Goal: Transaction & Acquisition: Download file/media

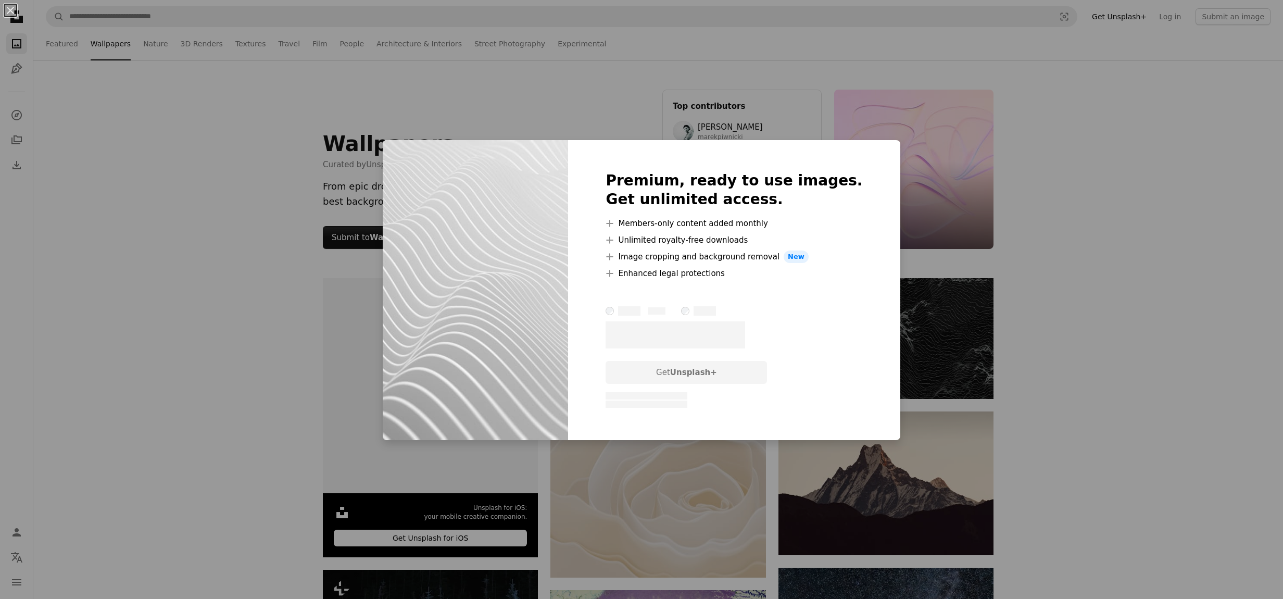
scroll to position [5520, 0]
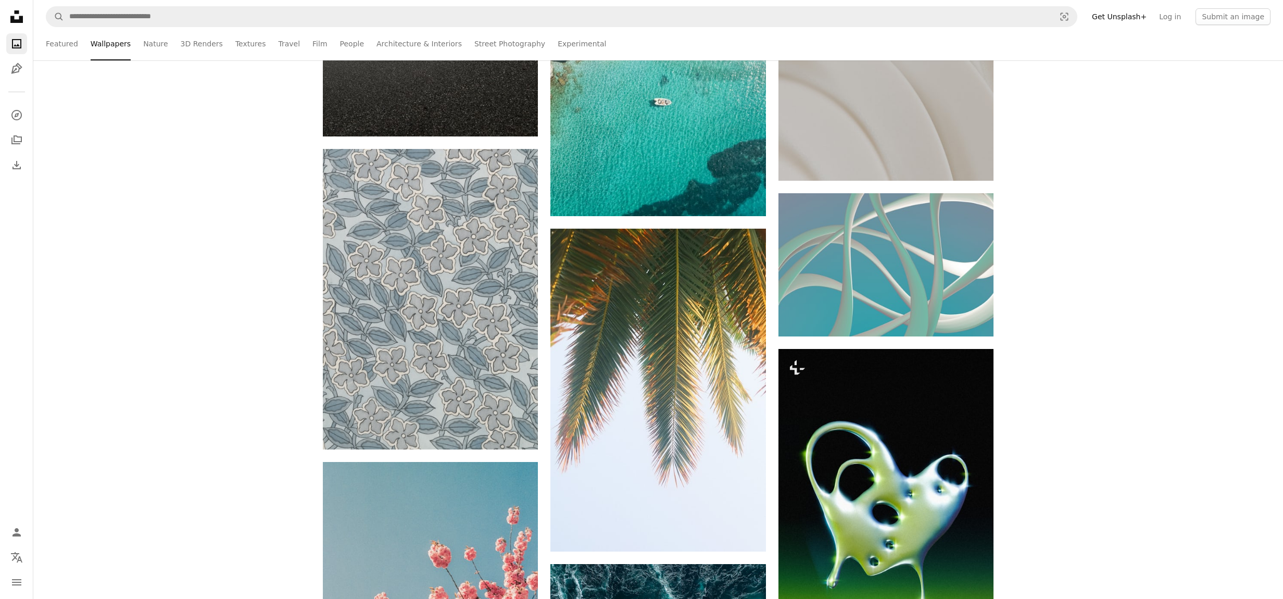
scroll to position [9426, 0]
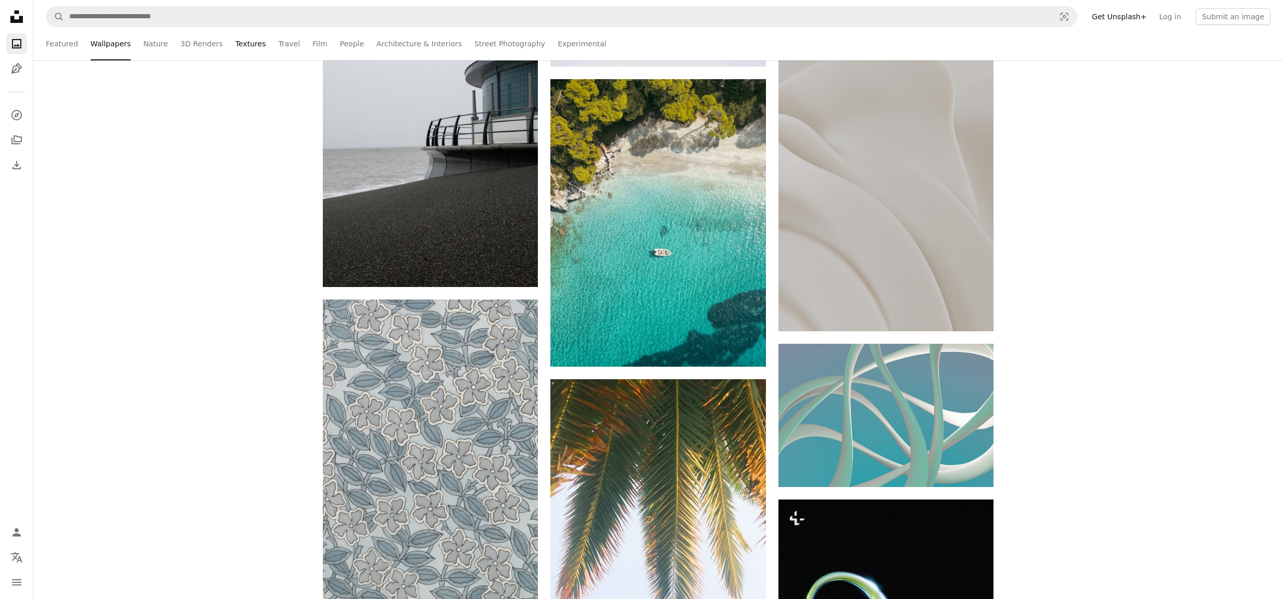
click at [240, 45] on link "Textures" at bounding box center [250, 43] width 31 height 33
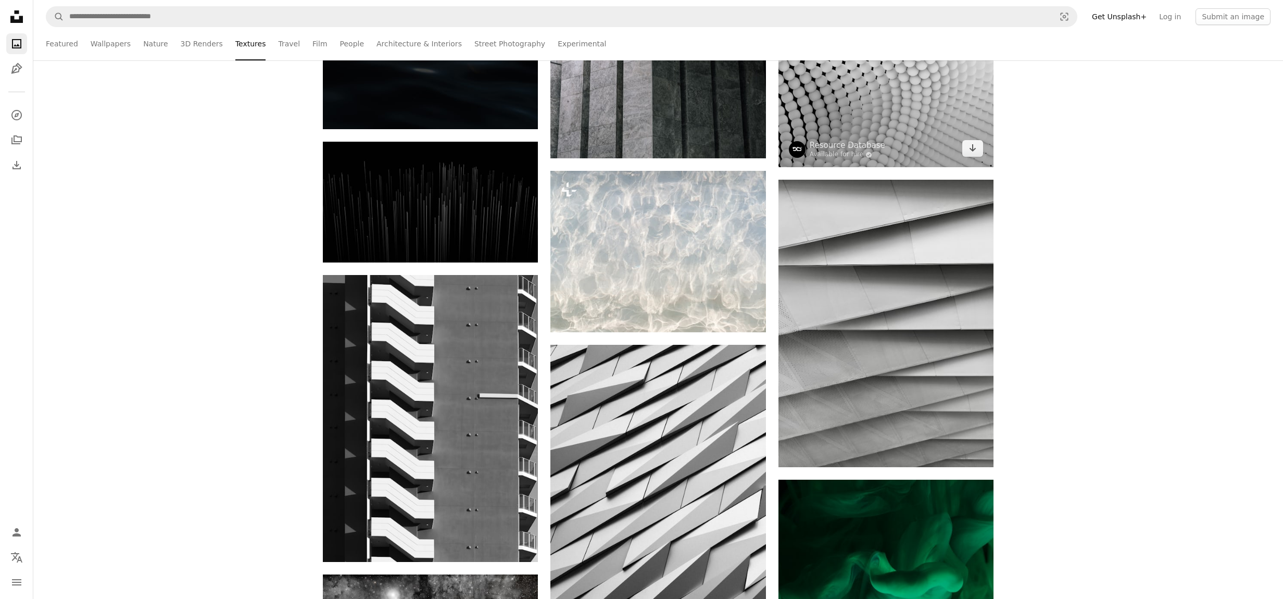
scroll to position [469, 0]
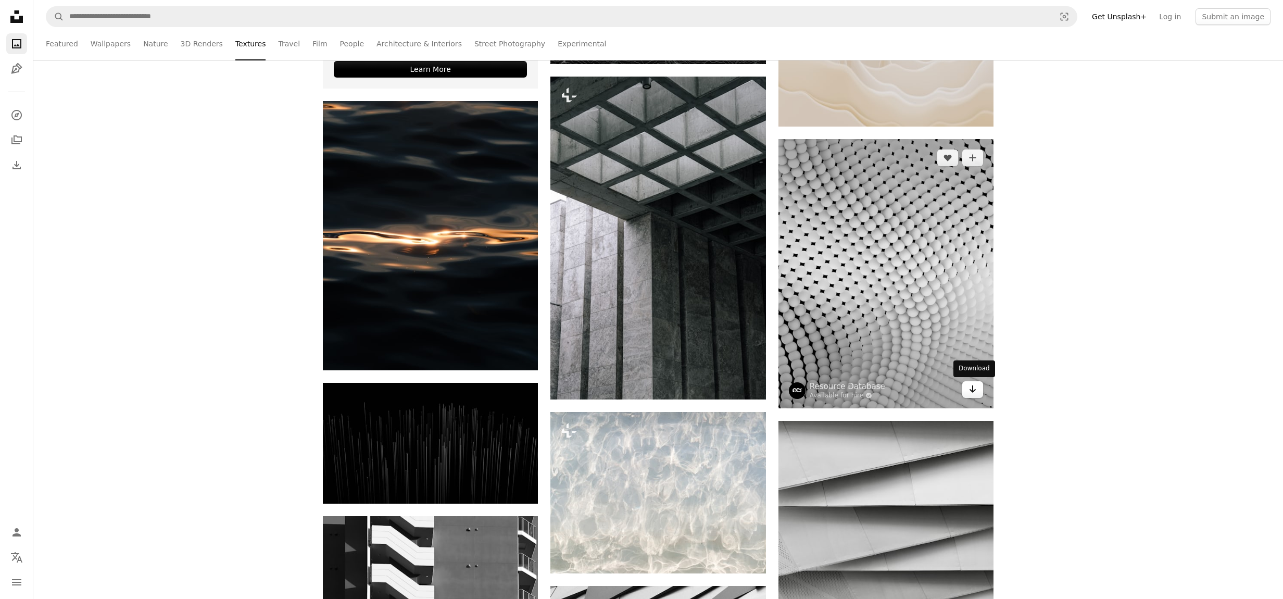
click at [972, 391] on icon "Download" at bounding box center [973, 388] width 7 height 7
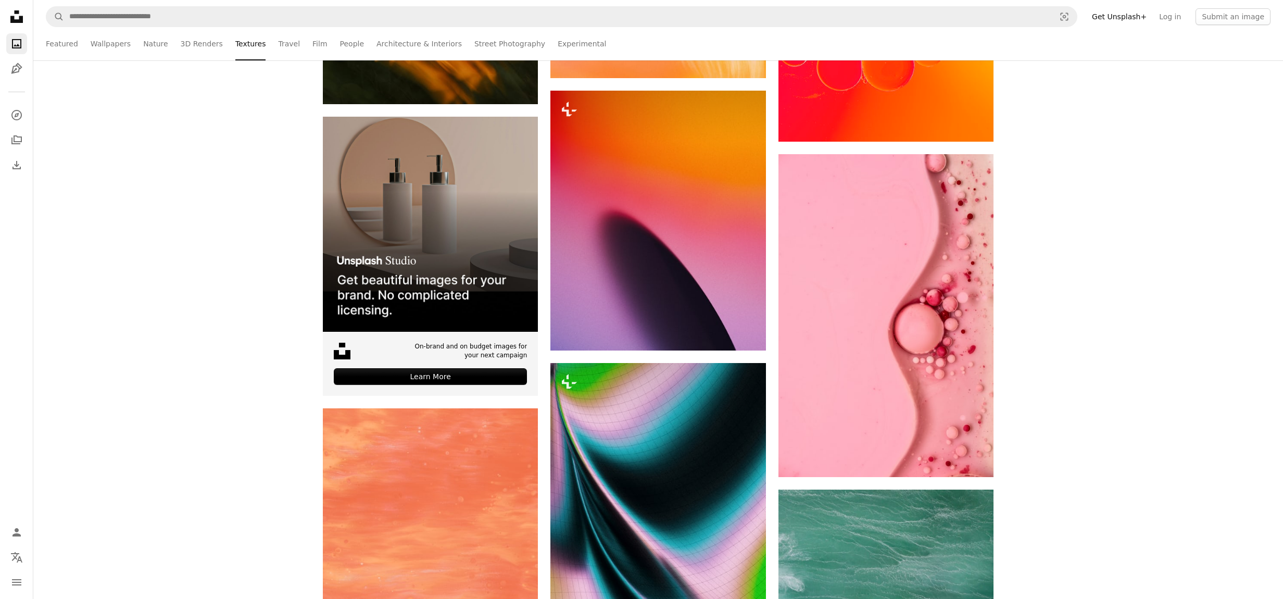
scroll to position [3229, 0]
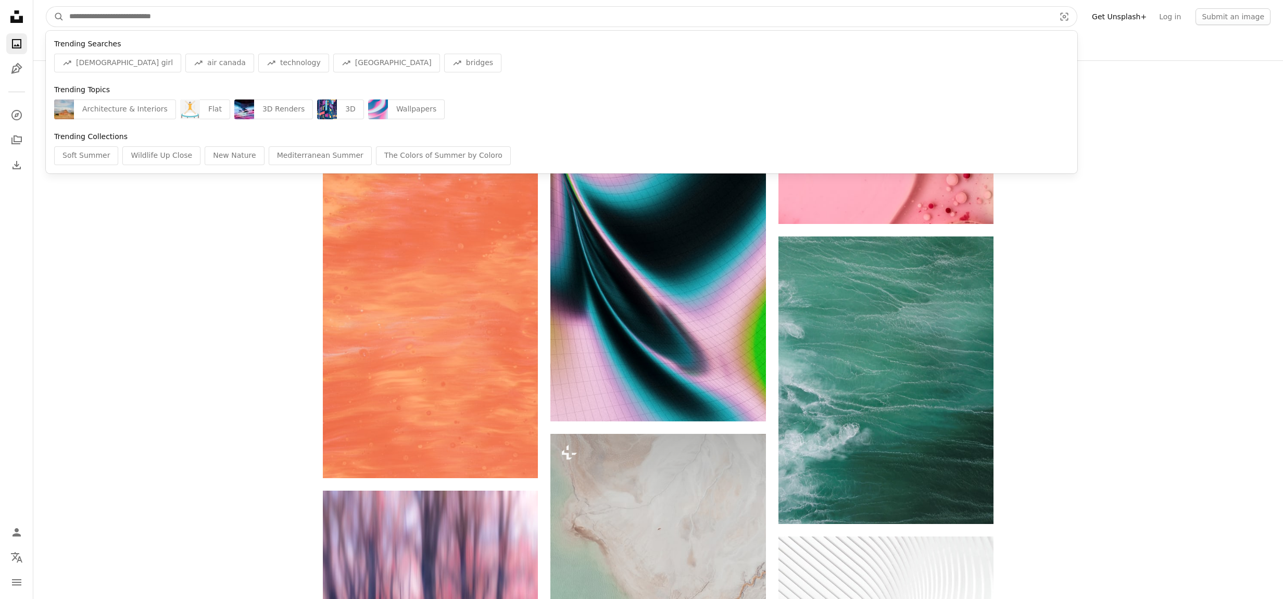
click at [110, 15] on input "Find visuals sitewide" at bounding box center [558, 17] width 988 height 20
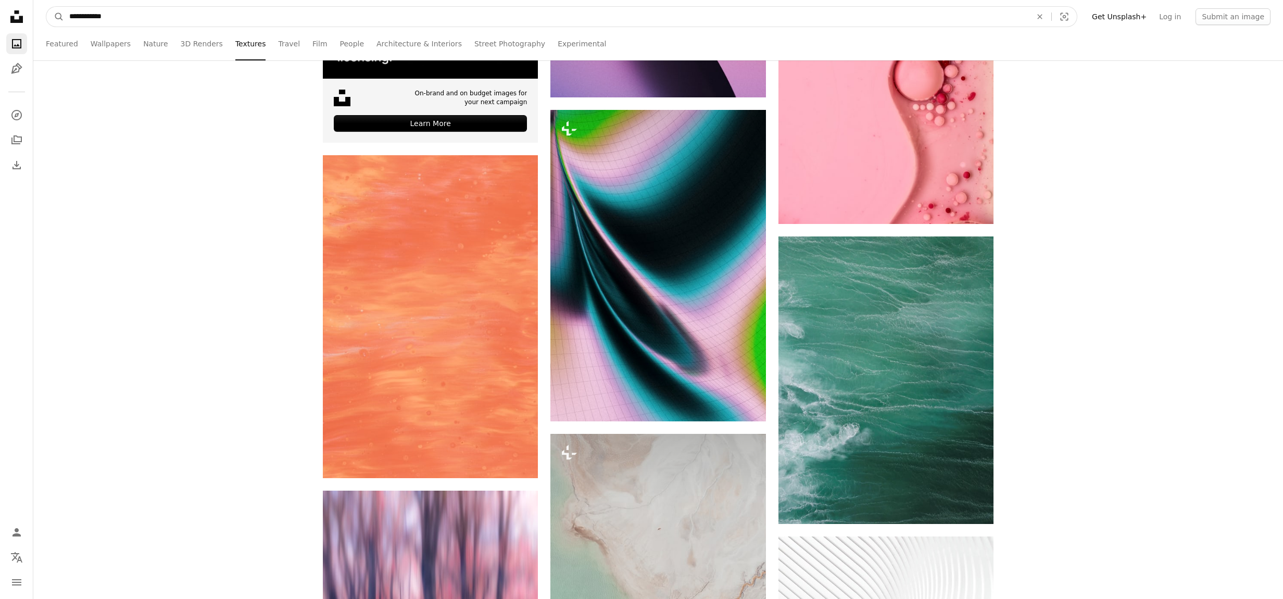
type input "**********"
click at [46, 7] on button "A magnifying glass" at bounding box center [55, 17] width 18 height 20
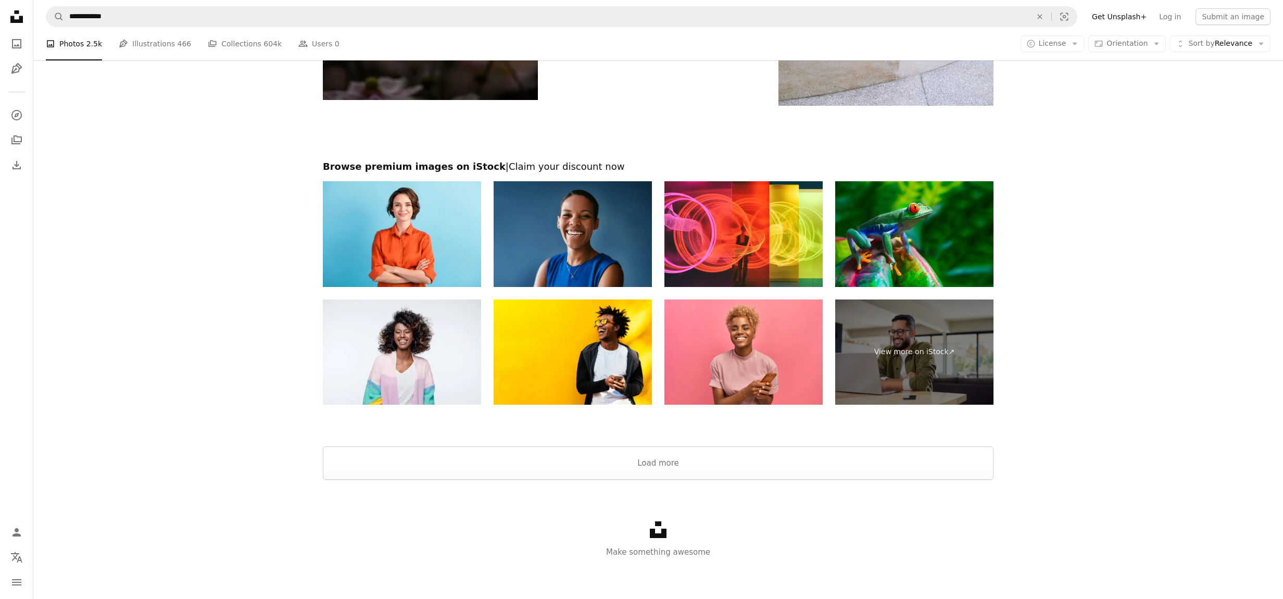
scroll to position [2115, 0]
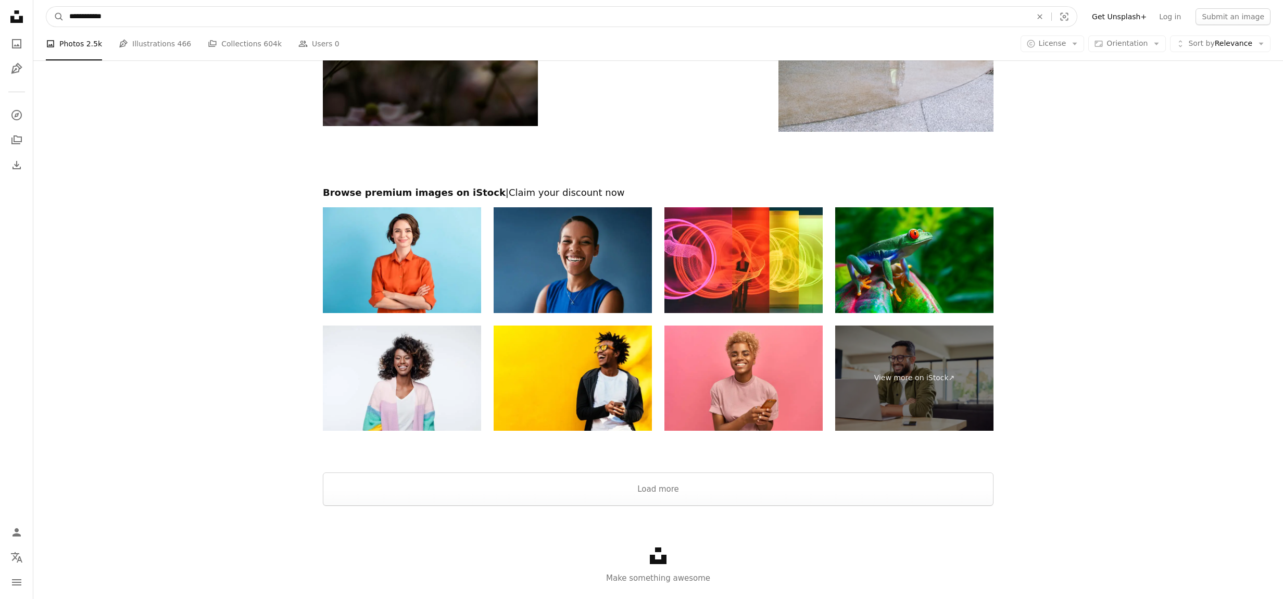
drag, startPoint x: 90, startPoint y: 17, endPoint x: 7, endPoint y: -3, distance: 85.0
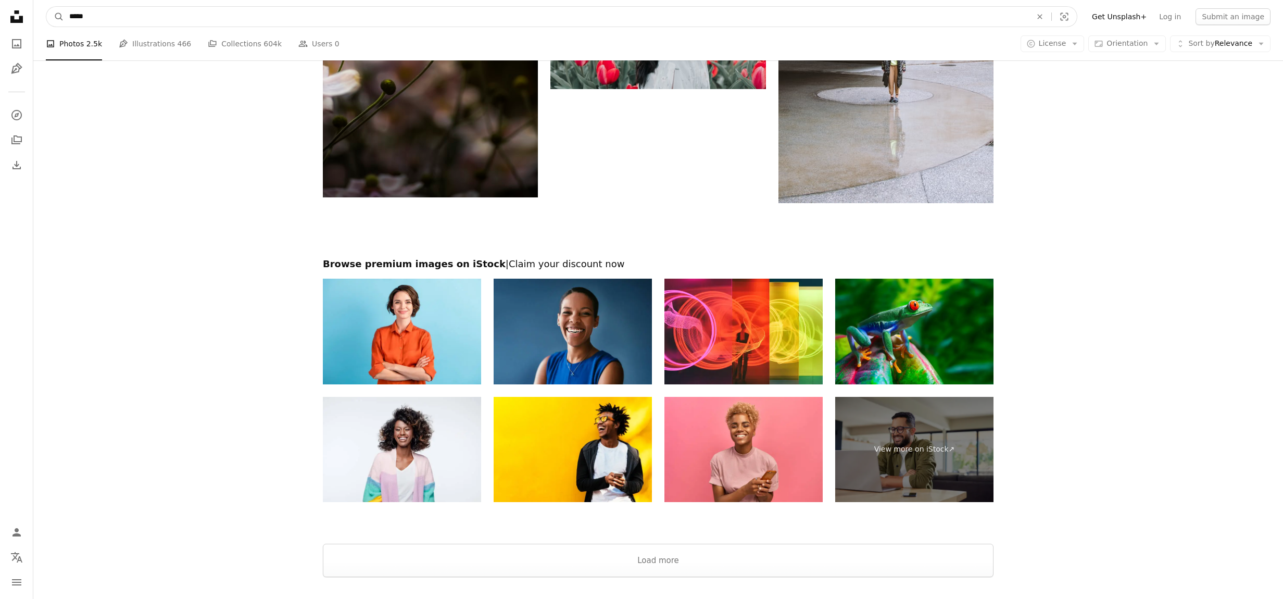
type input "*****"
click at [46, 7] on button "A magnifying glass" at bounding box center [55, 17] width 18 height 20
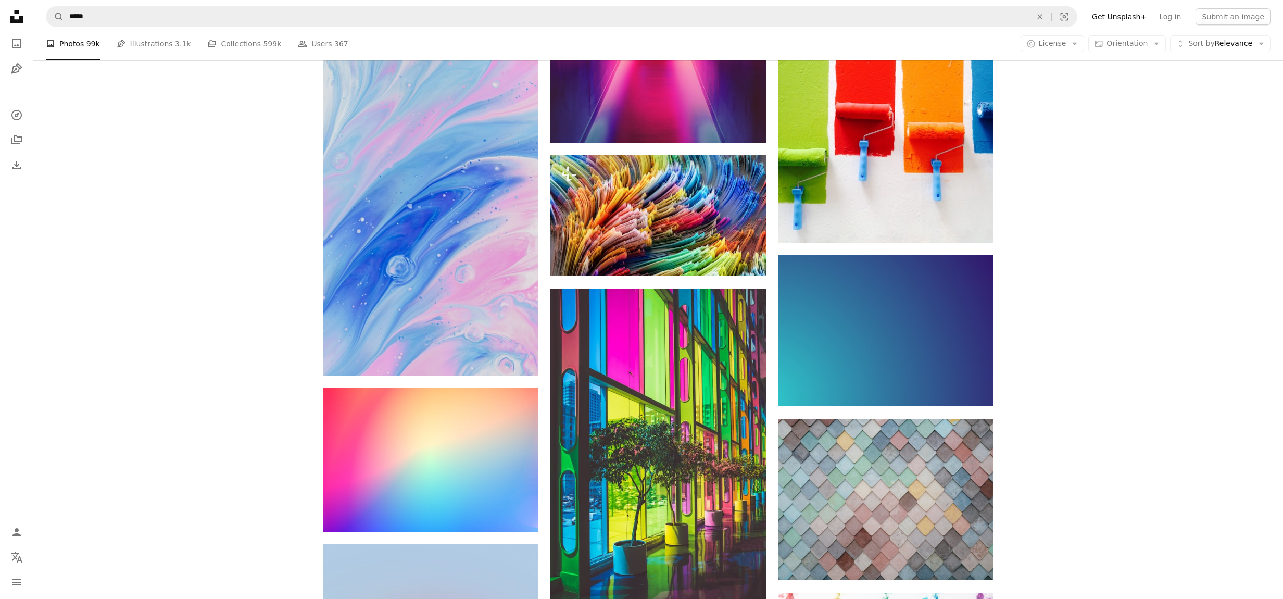
scroll to position [729, 0]
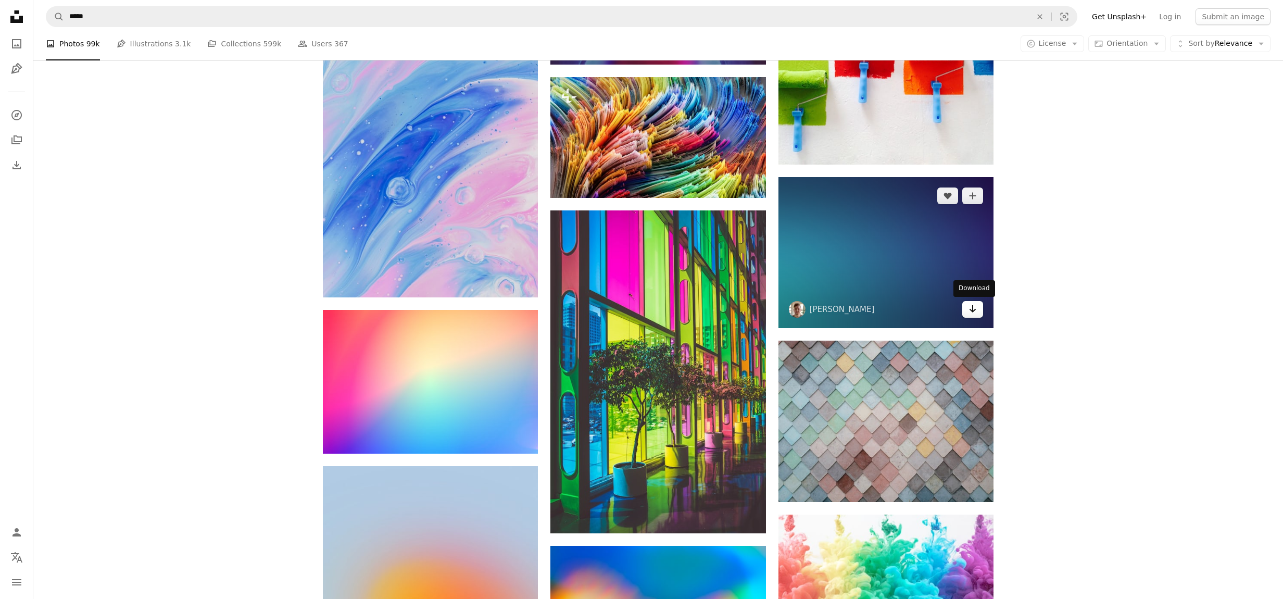
click at [970, 306] on icon "Arrow pointing down" at bounding box center [973, 309] width 8 height 12
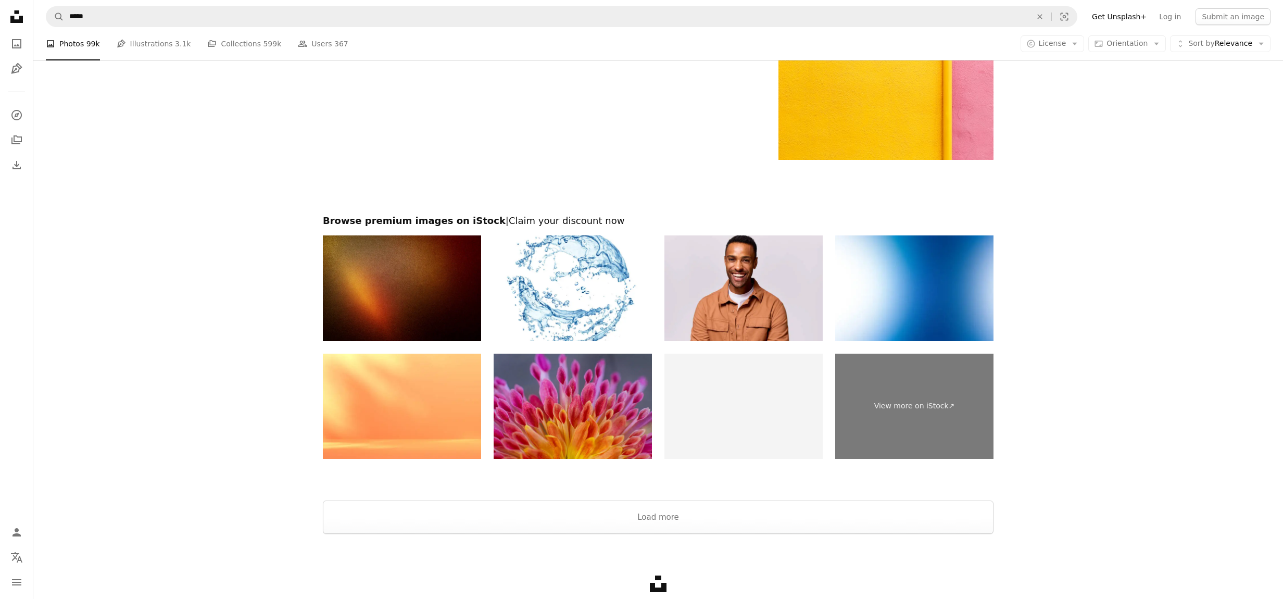
scroll to position [1875, 0]
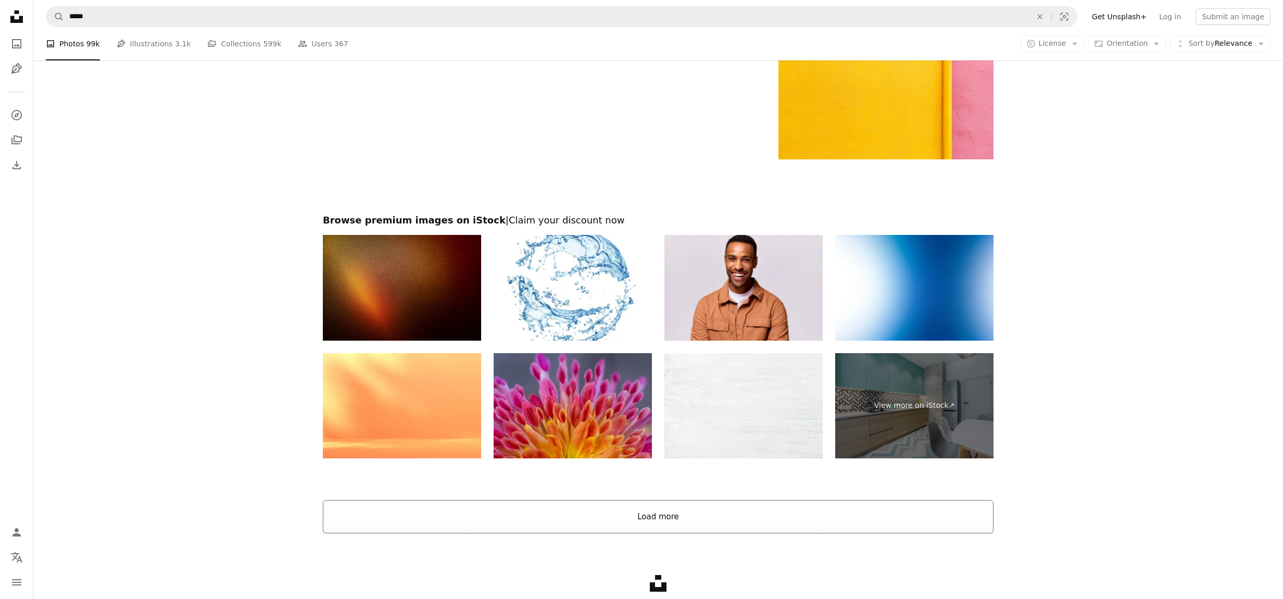
click at [633, 520] on button "Load more" at bounding box center [658, 516] width 671 height 33
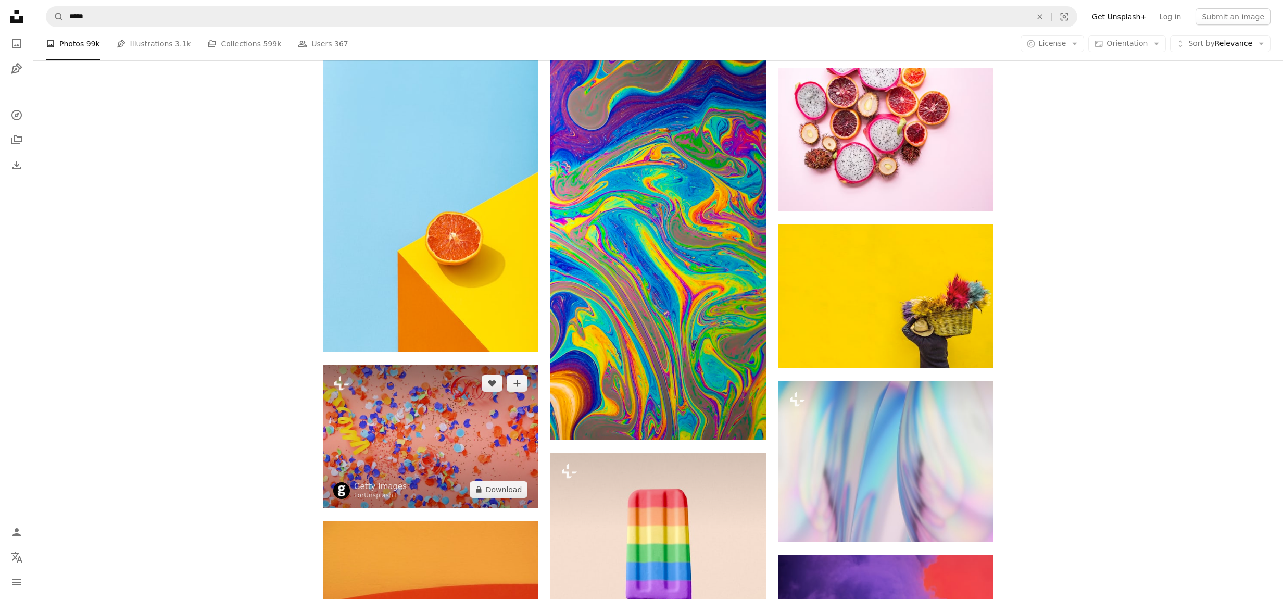
scroll to position [5728, 0]
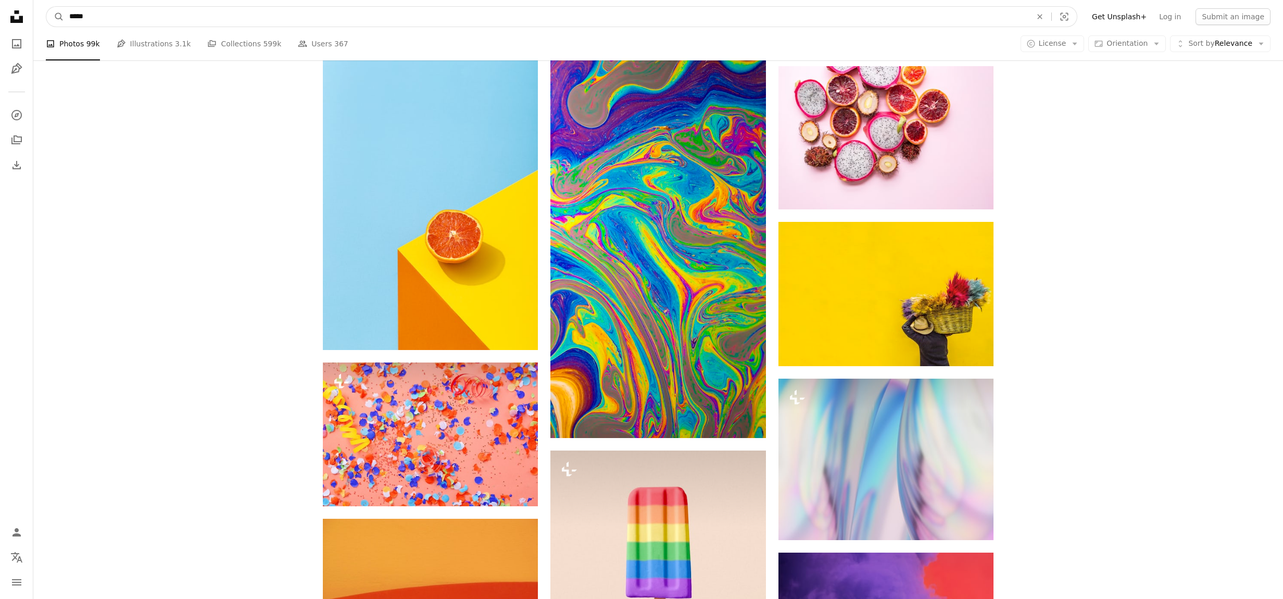
click at [72, 18] on input "*****" at bounding box center [546, 17] width 964 height 20
type input "**********"
click at [46, 7] on button "A magnifying glass" at bounding box center [55, 17] width 18 height 20
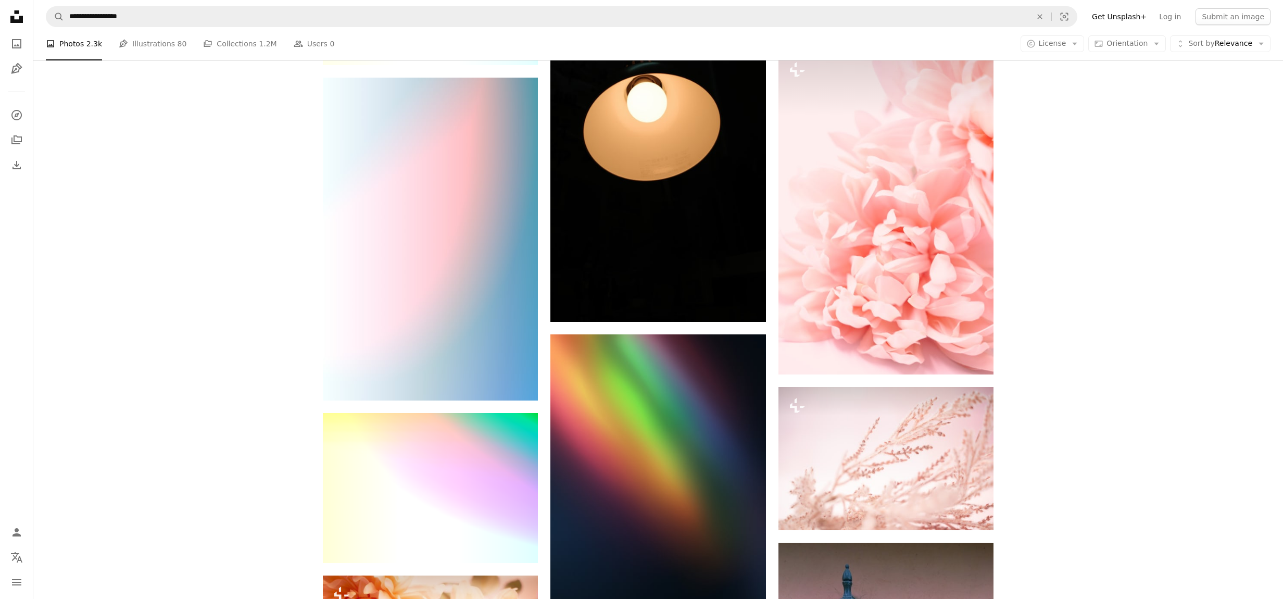
scroll to position [1250, 0]
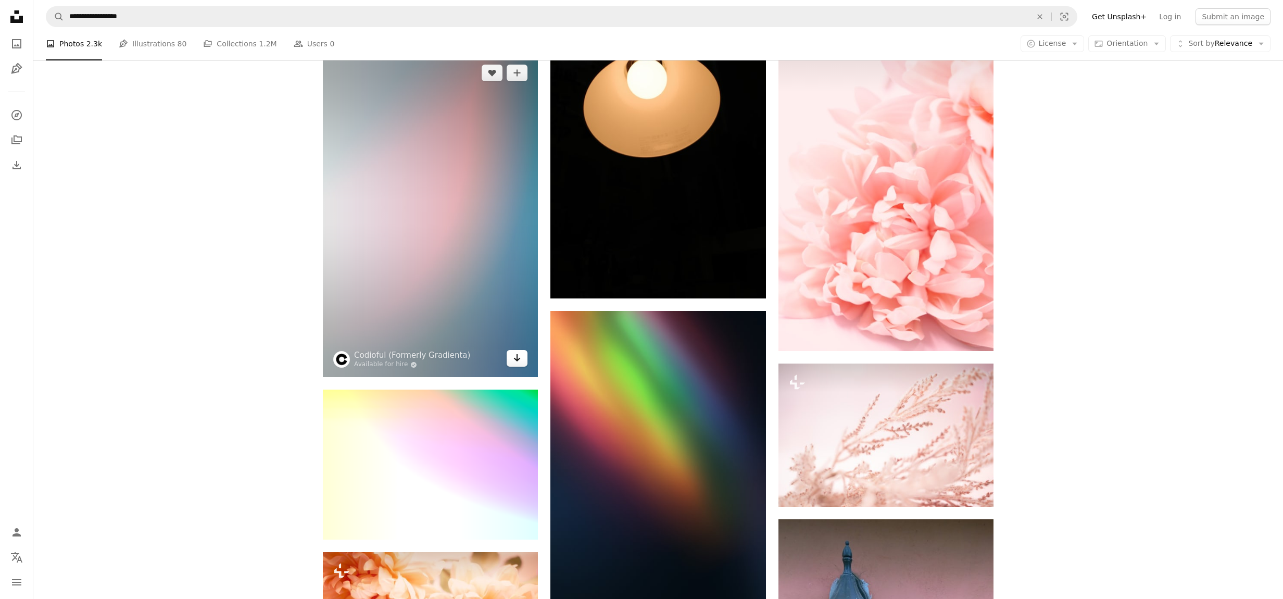
click at [517, 361] on icon "Arrow pointing down" at bounding box center [517, 358] width 8 height 12
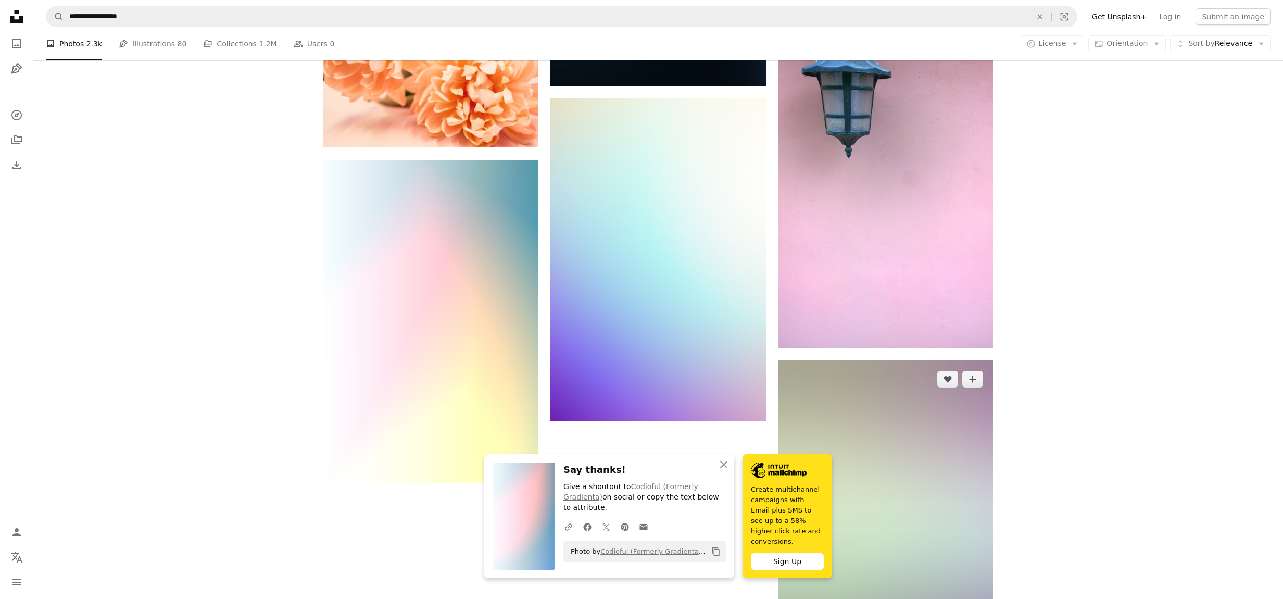
scroll to position [1875, 0]
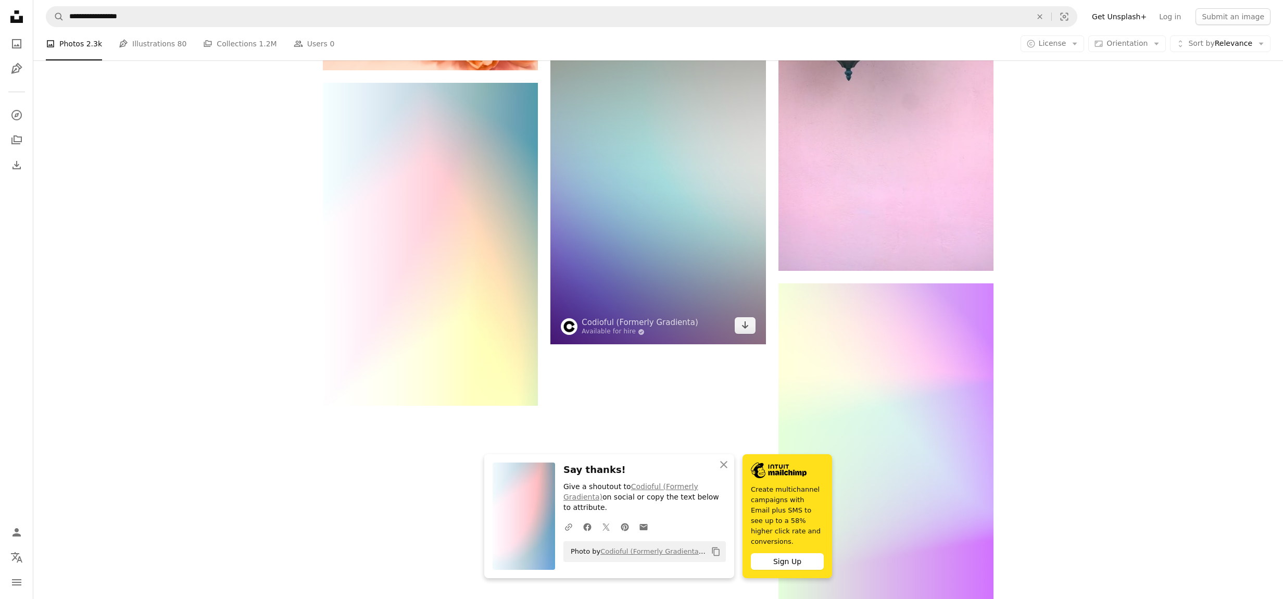
drag, startPoint x: 619, startPoint y: 180, endPoint x: 624, endPoint y: 136, distance: 44.6
click at [624, 136] on img at bounding box center [657, 182] width 215 height 323
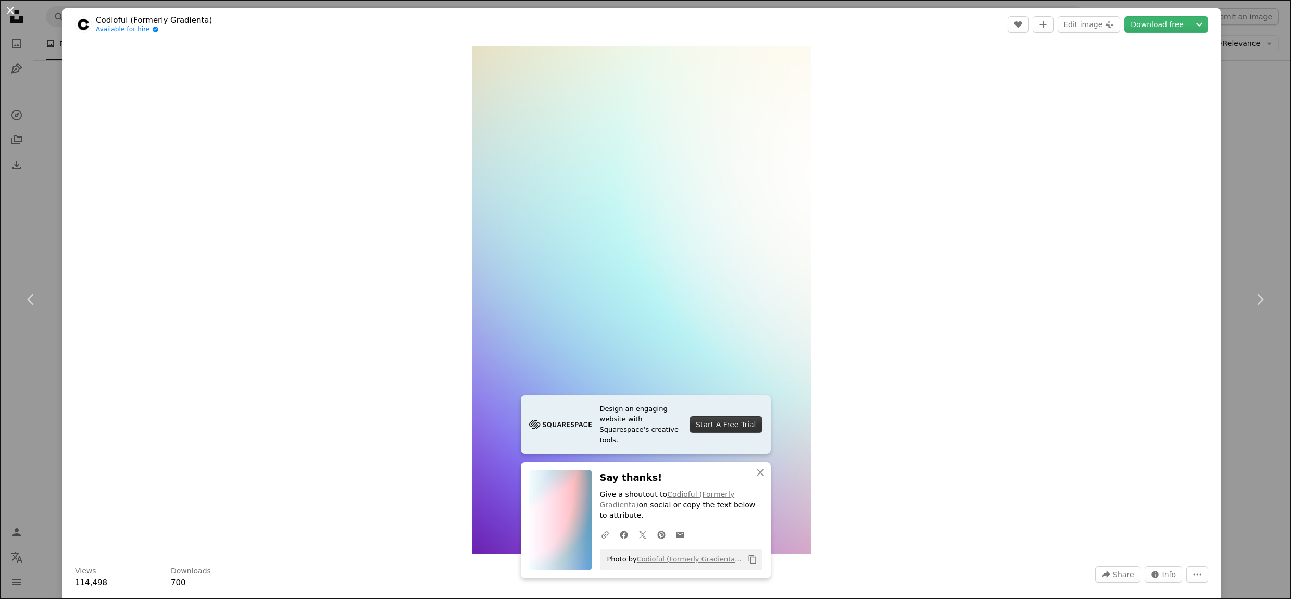
click at [14, 9] on button "An X shape" at bounding box center [10, 10] width 12 height 12
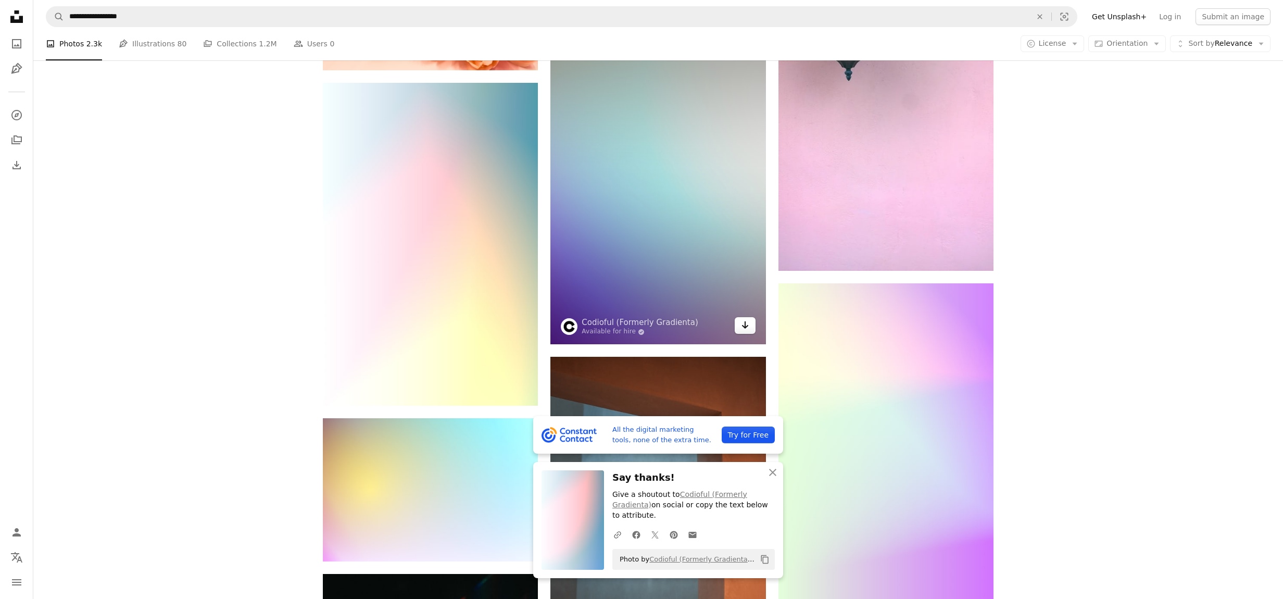
click at [747, 328] on icon "Arrow pointing down" at bounding box center [745, 325] width 8 height 12
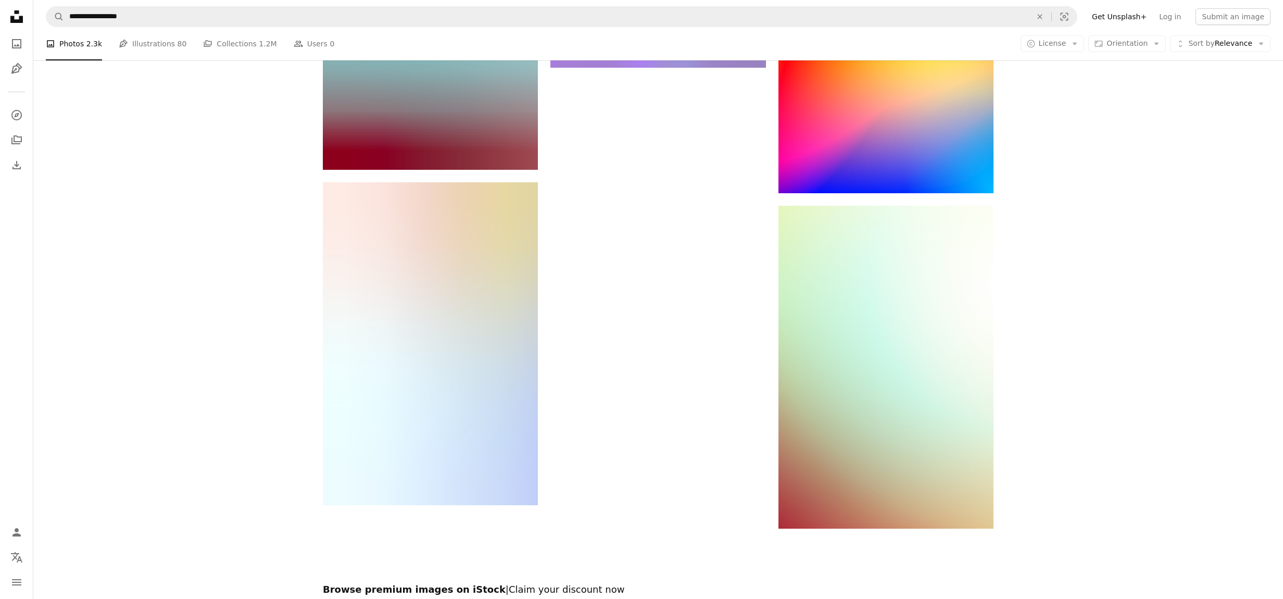
scroll to position [3906, 0]
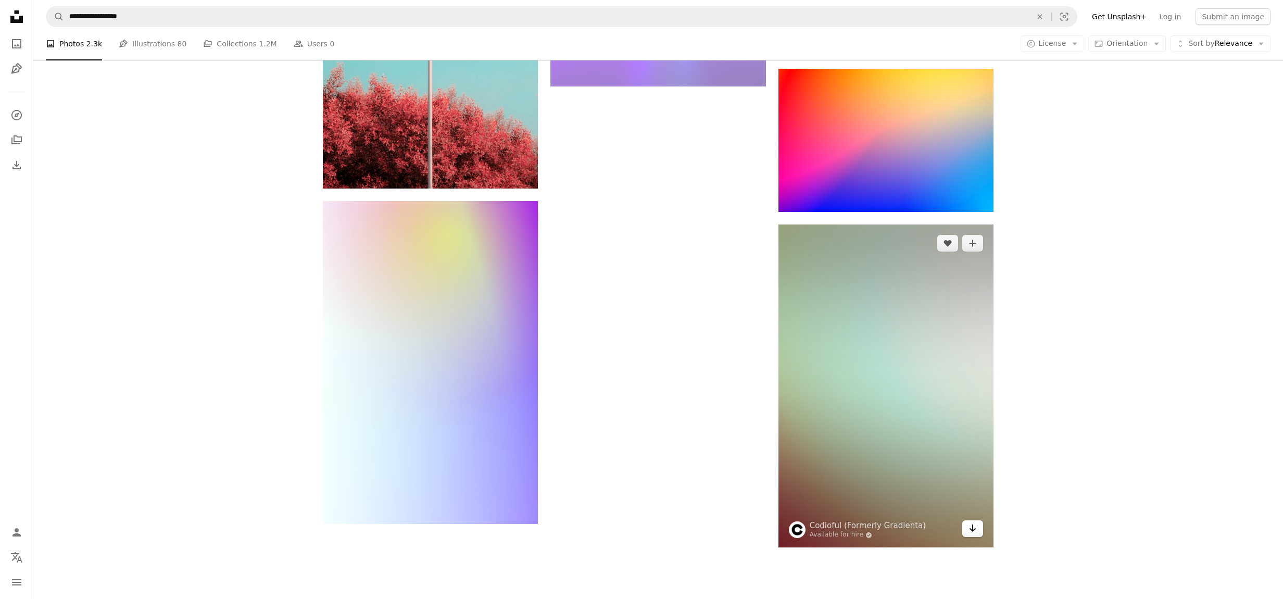
click at [969, 526] on icon "Arrow pointing down" at bounding box center [973, 528] width 8 height 12
